Goal: Transaction & Acquisition: Purchase product/service

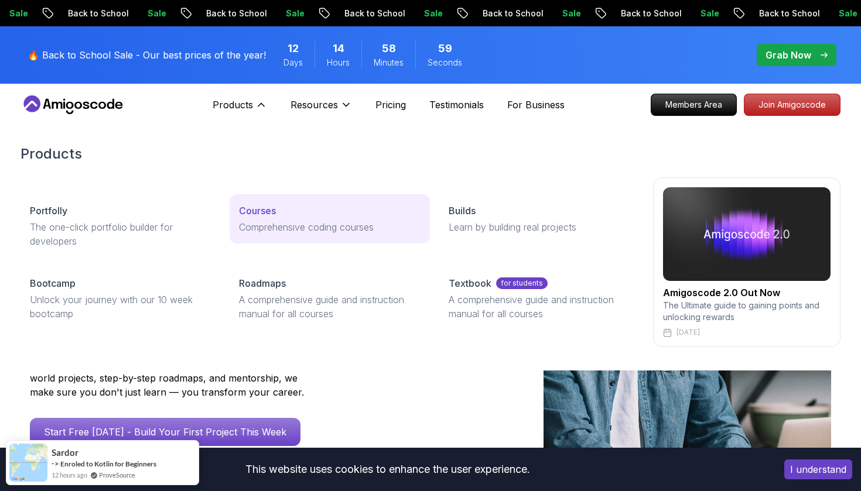
click at [320, 226] on p "Comprehensive coding courses" at bounding box center [329, 227] width 181 height 14
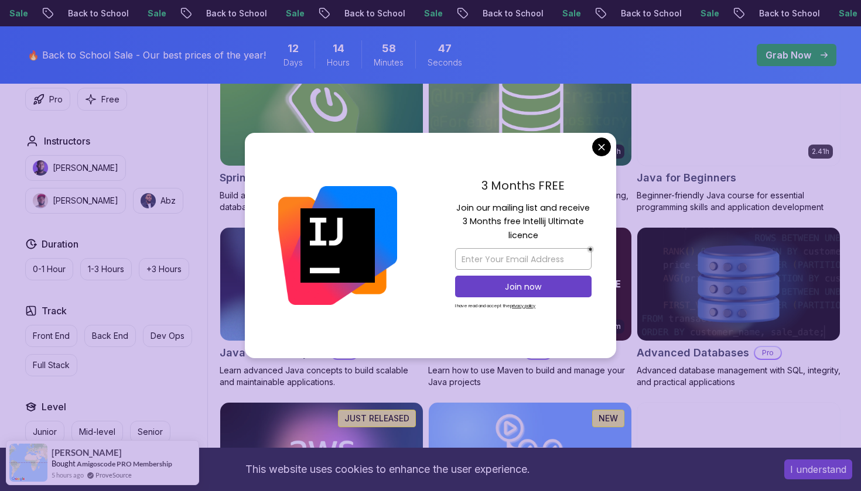
scroll to position [587, 0]
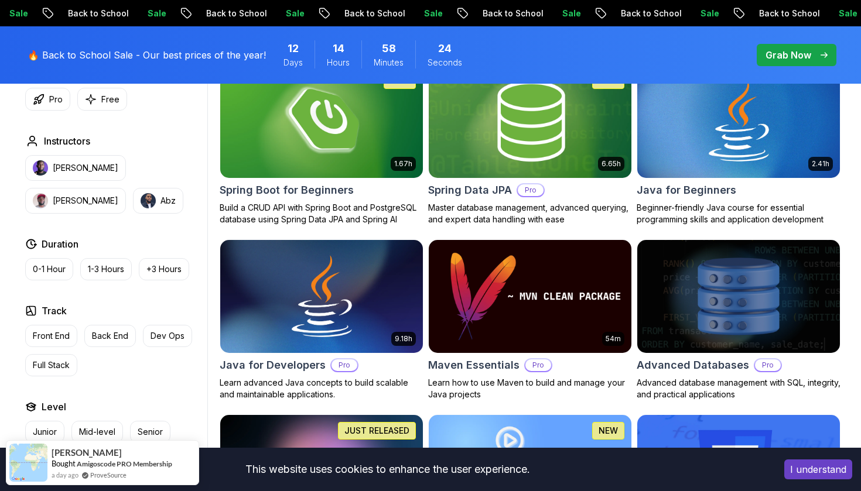
scroll to position [575, 0]
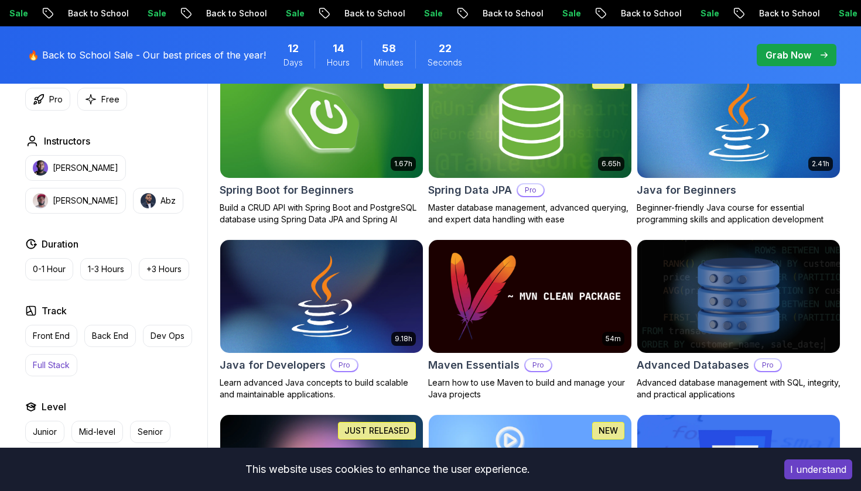
click at [57, 363] on p "Full Stack" at bounding box center [51, 365] width 37 height 12
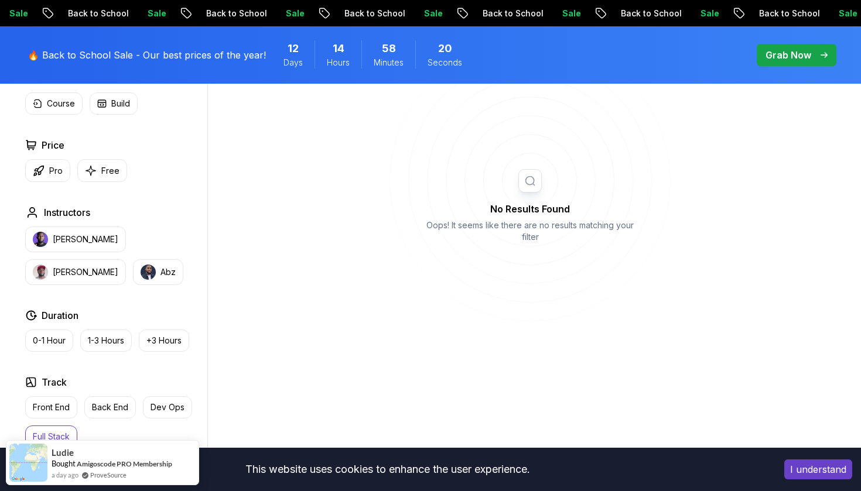
scroll to position [434, 0]
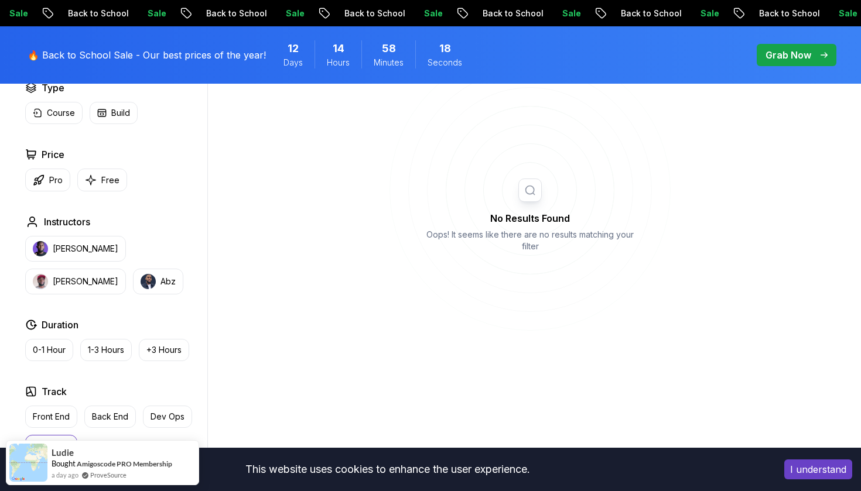
click at [793, 60] on p "Grab Now" at bounding box center [788, 55] width 46 height 14
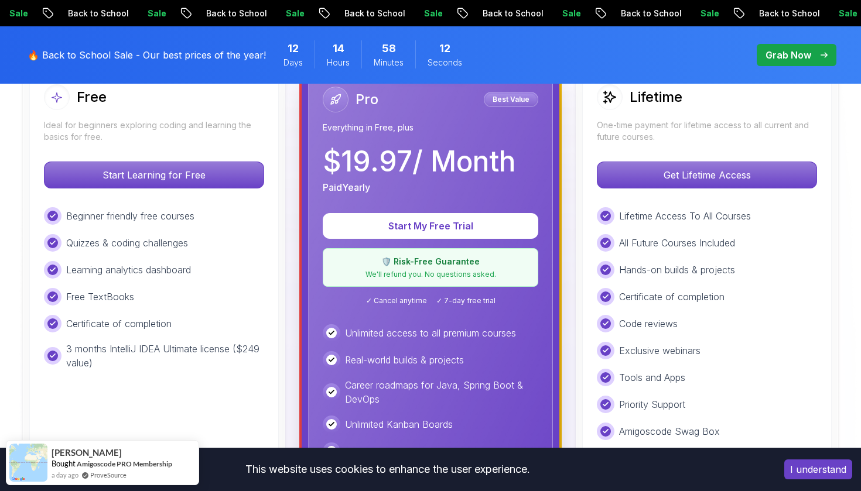
scroll to position [364, 0]
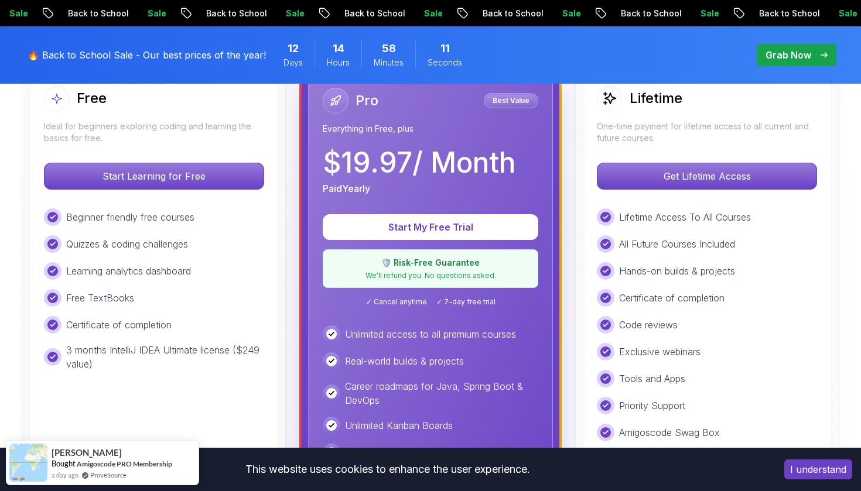
click at [728, 145] on div "Lifetime One-time payment for lifetime access to all current and future courses…" at bounding box center [706, 342] width 249 height 542
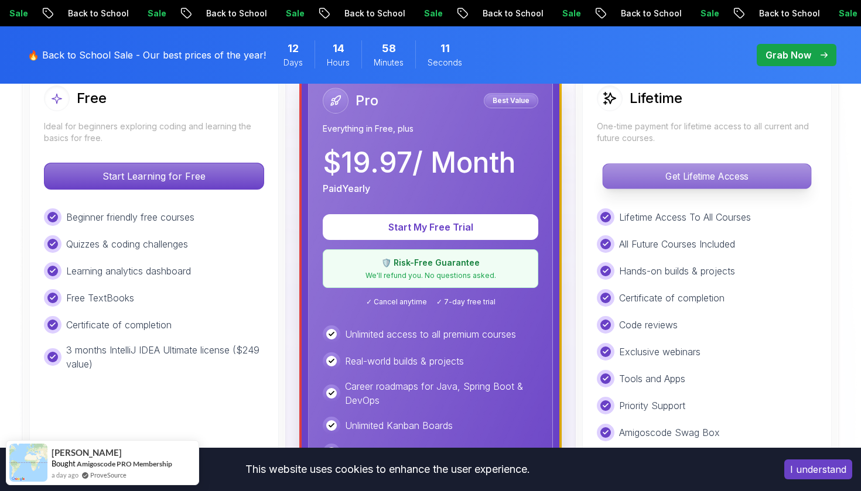
click at [714, 176] on p "Get Lifetime Access" at bounding box center [706, 176] width 208 height 25
